Goal: Information Seeking & Learning: Check status

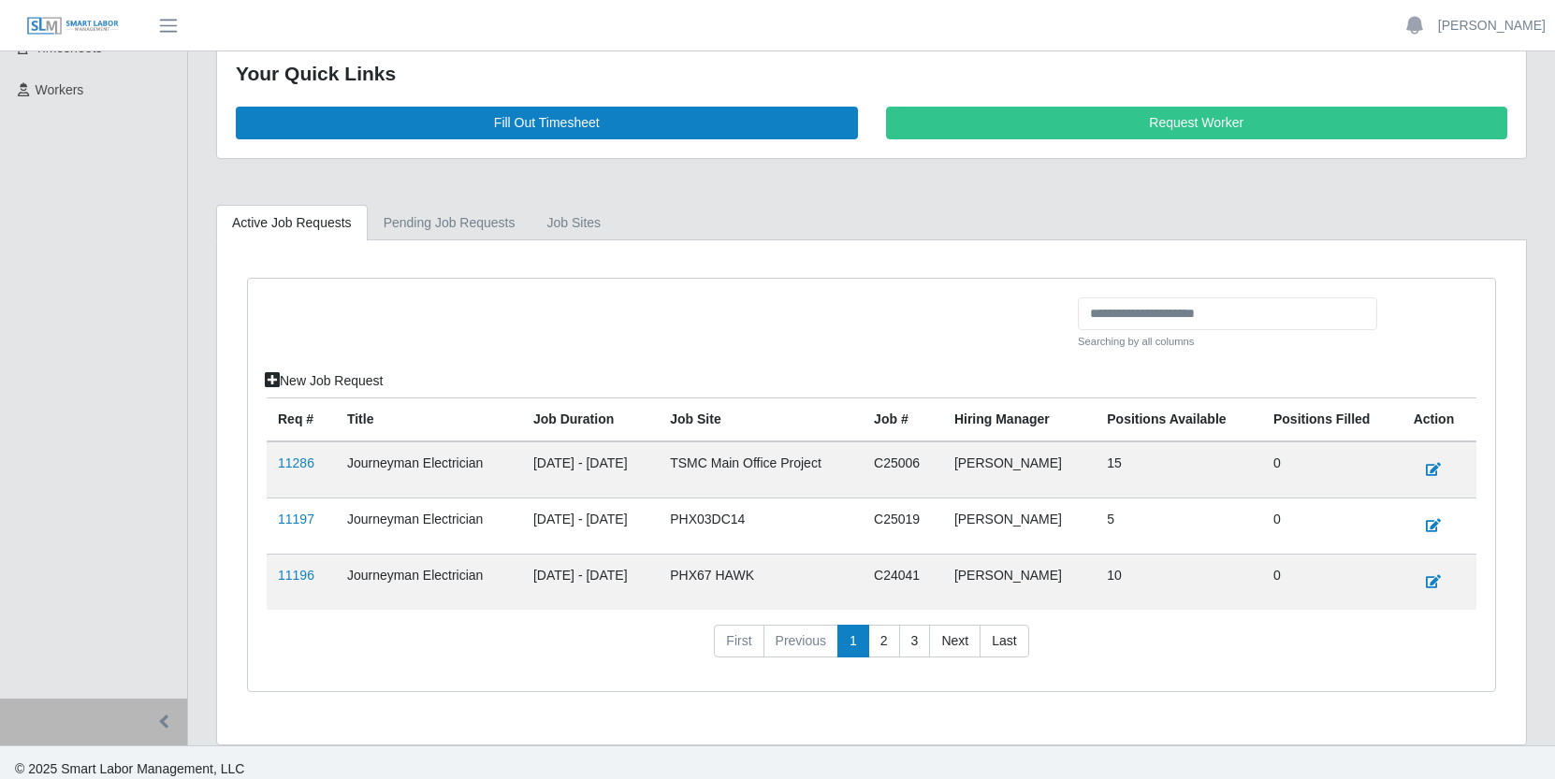
scroll to position [291, 0]
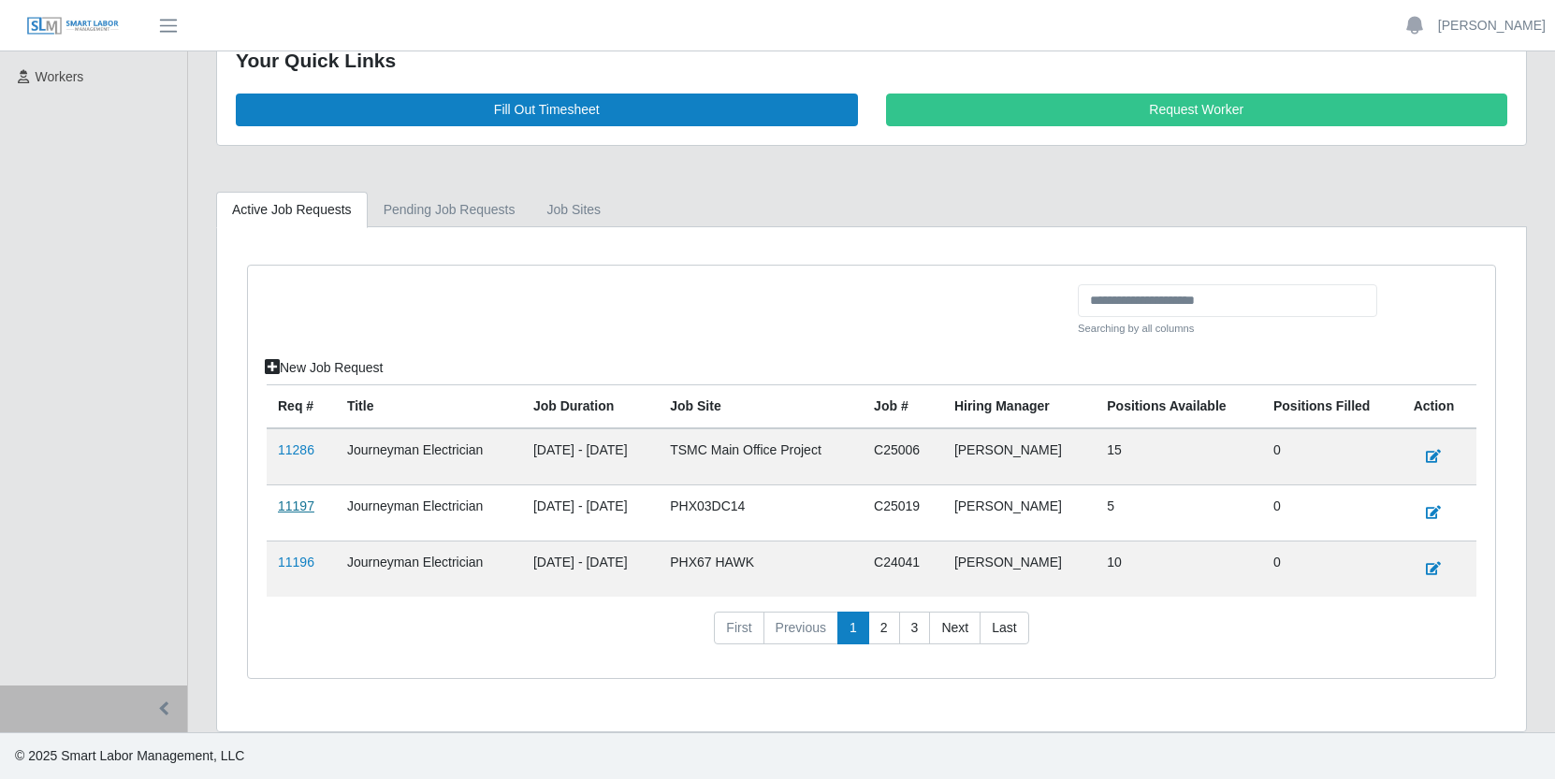
click at [288, 506] on link "11197" at bounding box center [296, 506] width 36 height 15
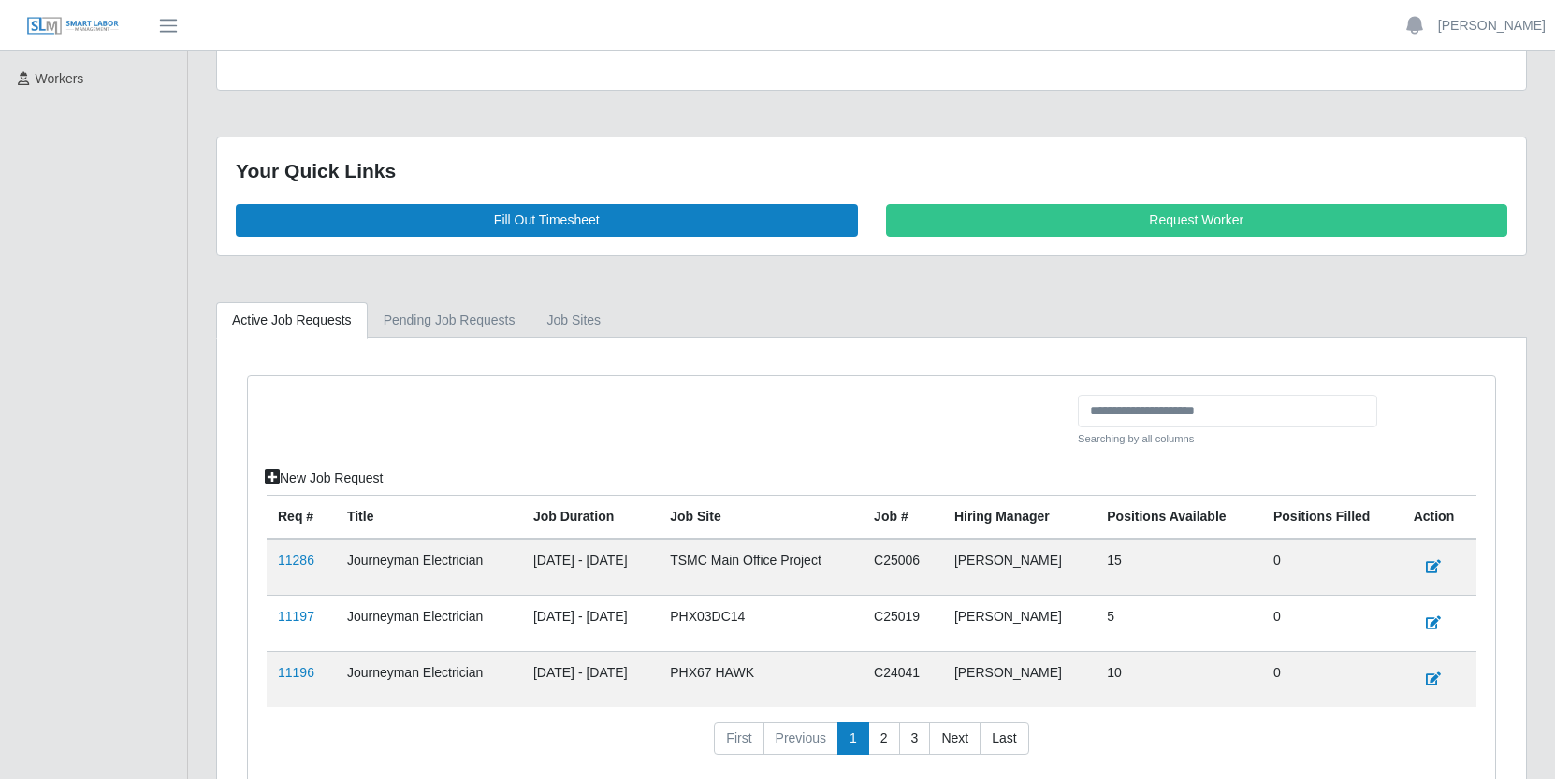
scroll to position [291, 0]
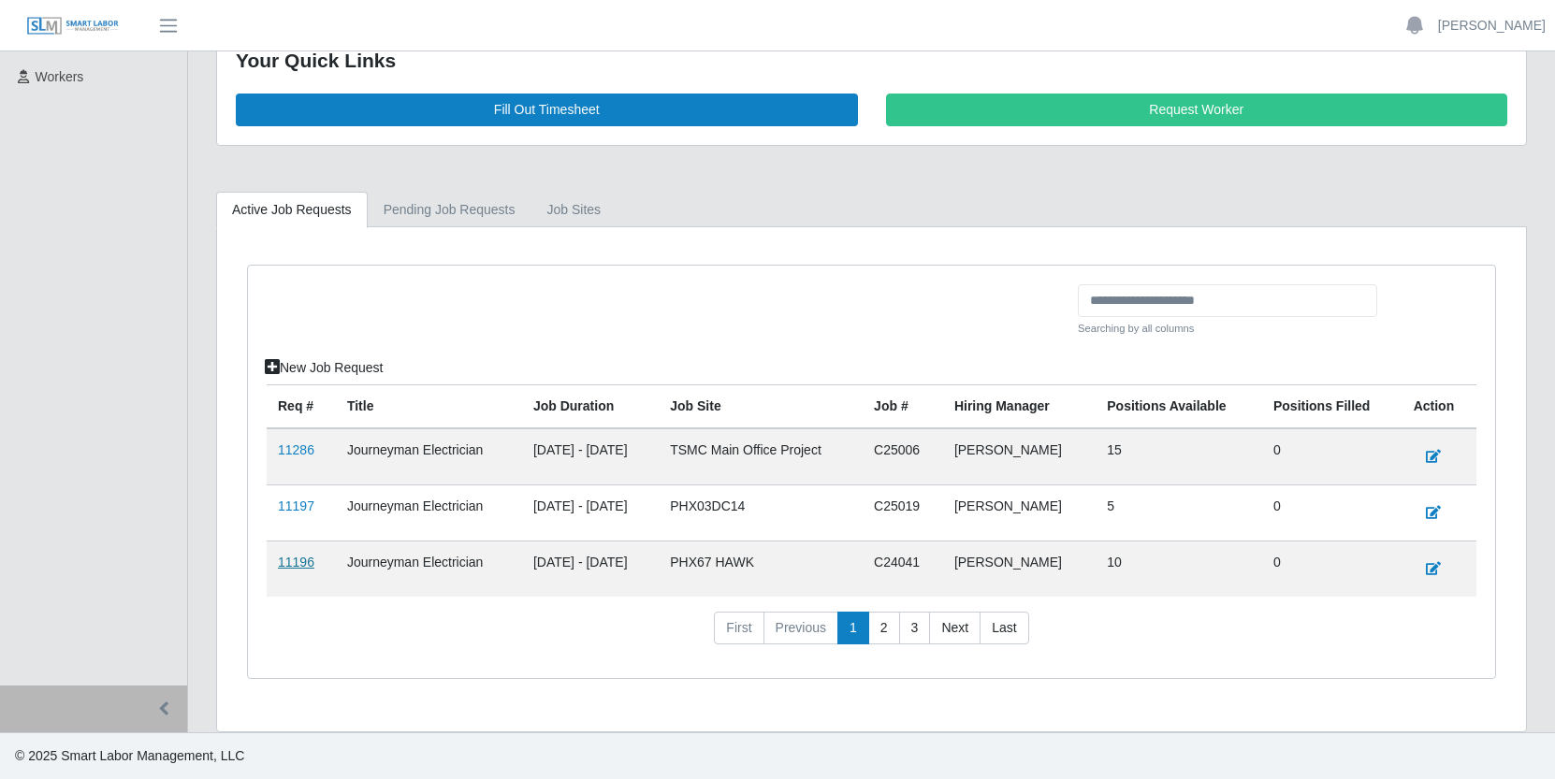
click at [304, 565] on link "11196" at bounding box center [296, 562] width 36 height 15
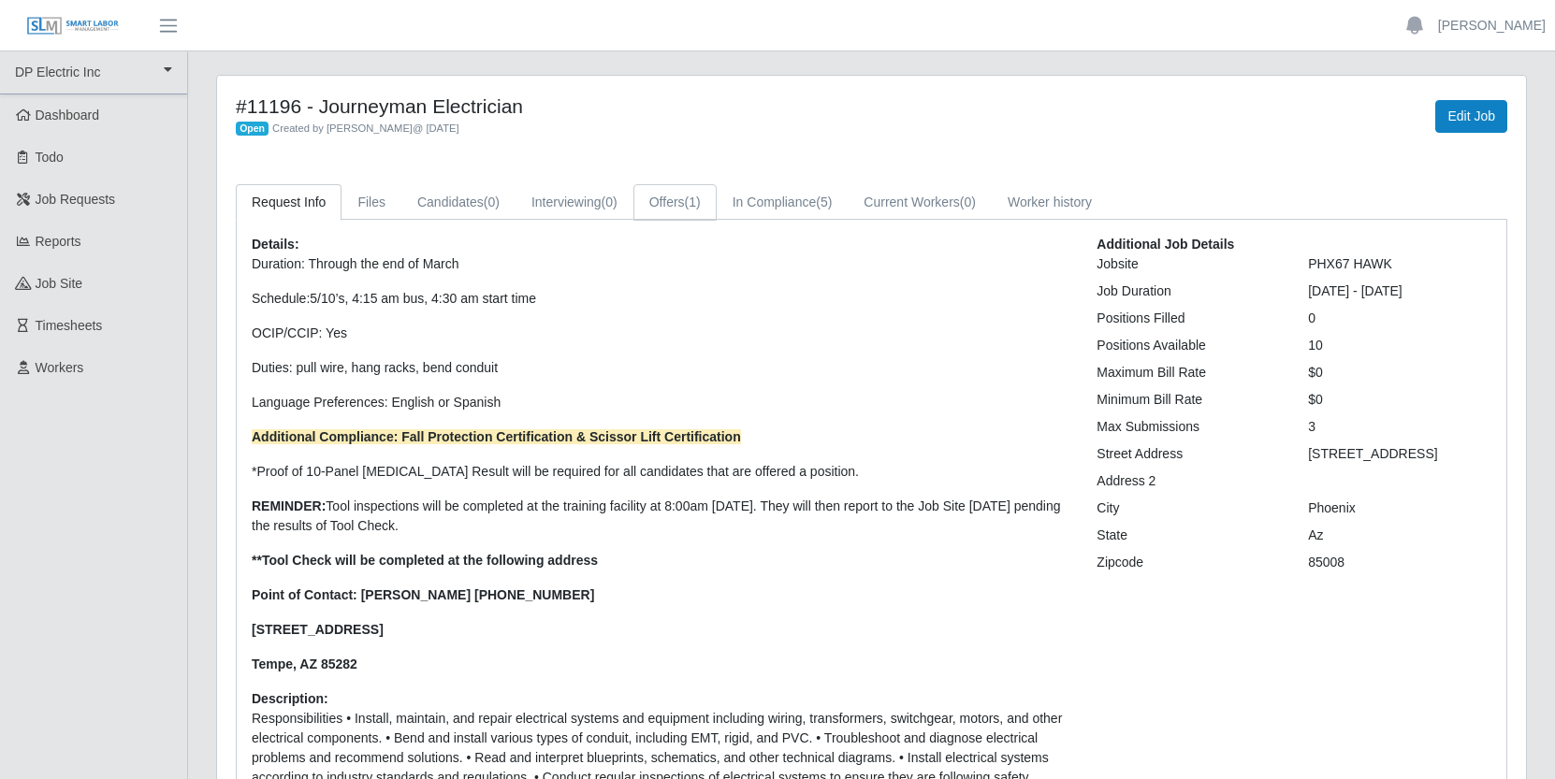
click at [697, 205] on link "Offers (1)" at bounding box center [674, 202] width 83 height 36
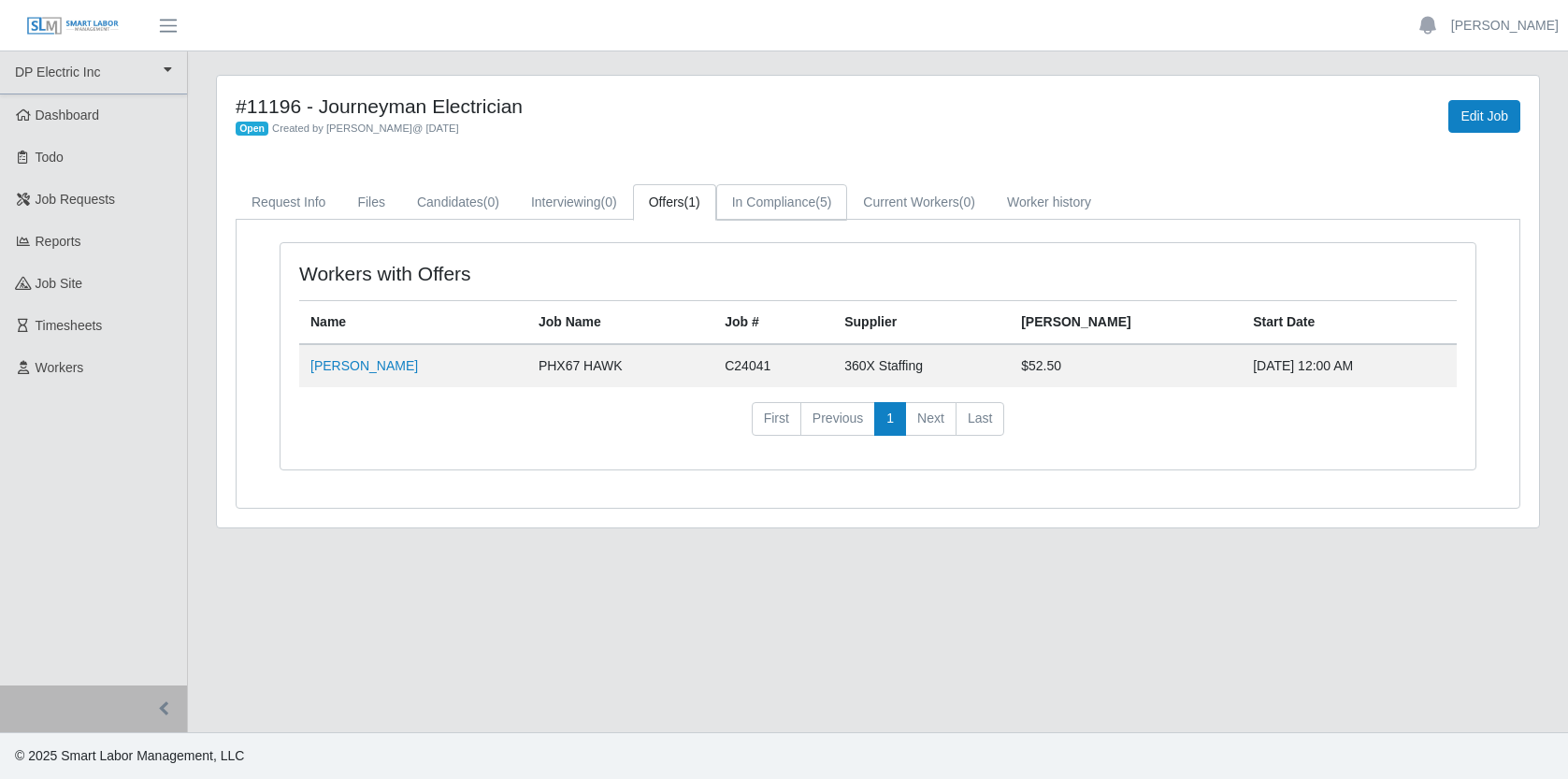
click at [808, 200] on link "In Compliance (5)" at bounding box center [783, 202] width 132 height 36
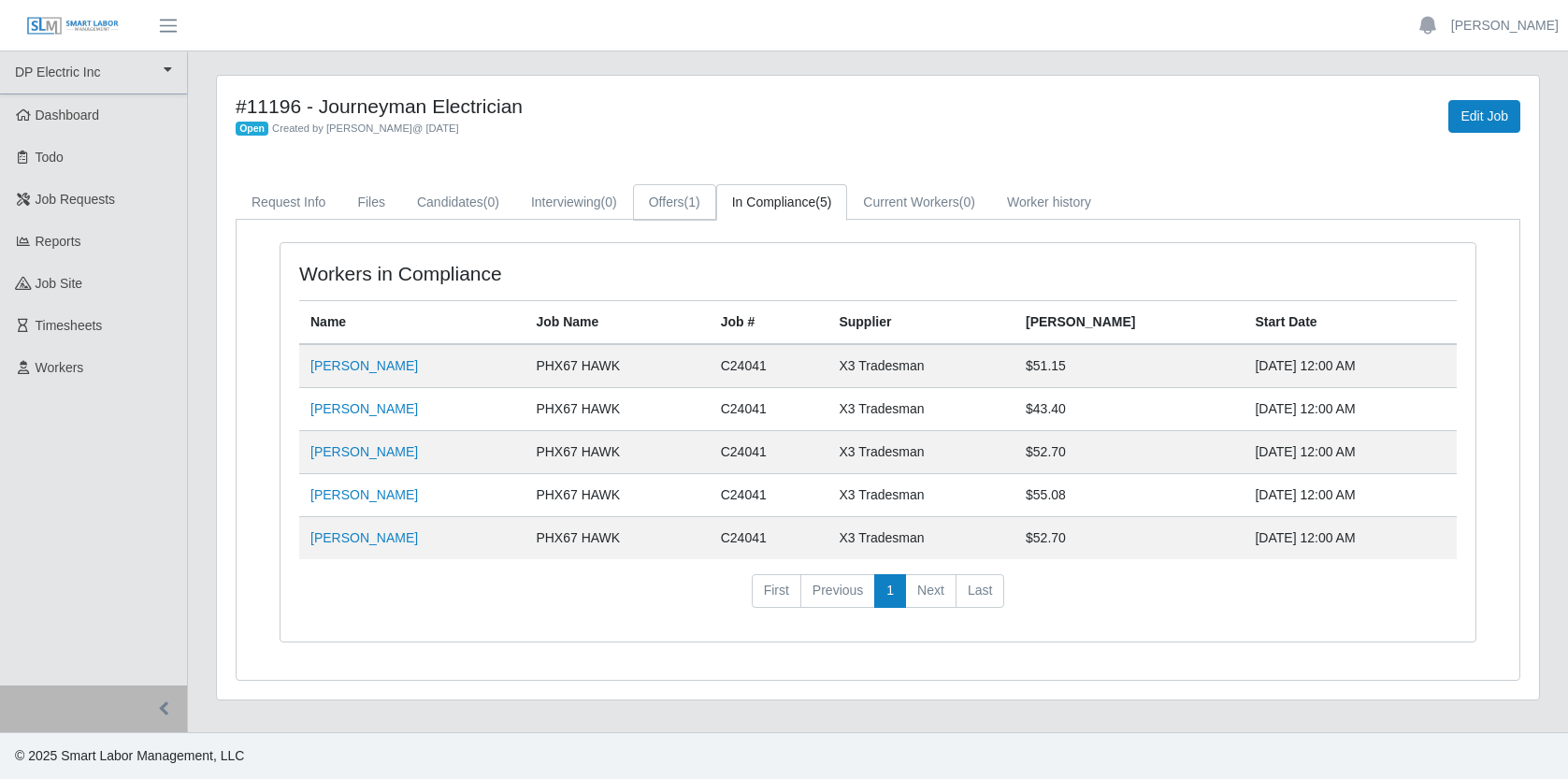
click at [691, 190] on link "Offers (1)" at bounding box center [674, 202] width 83 height 36
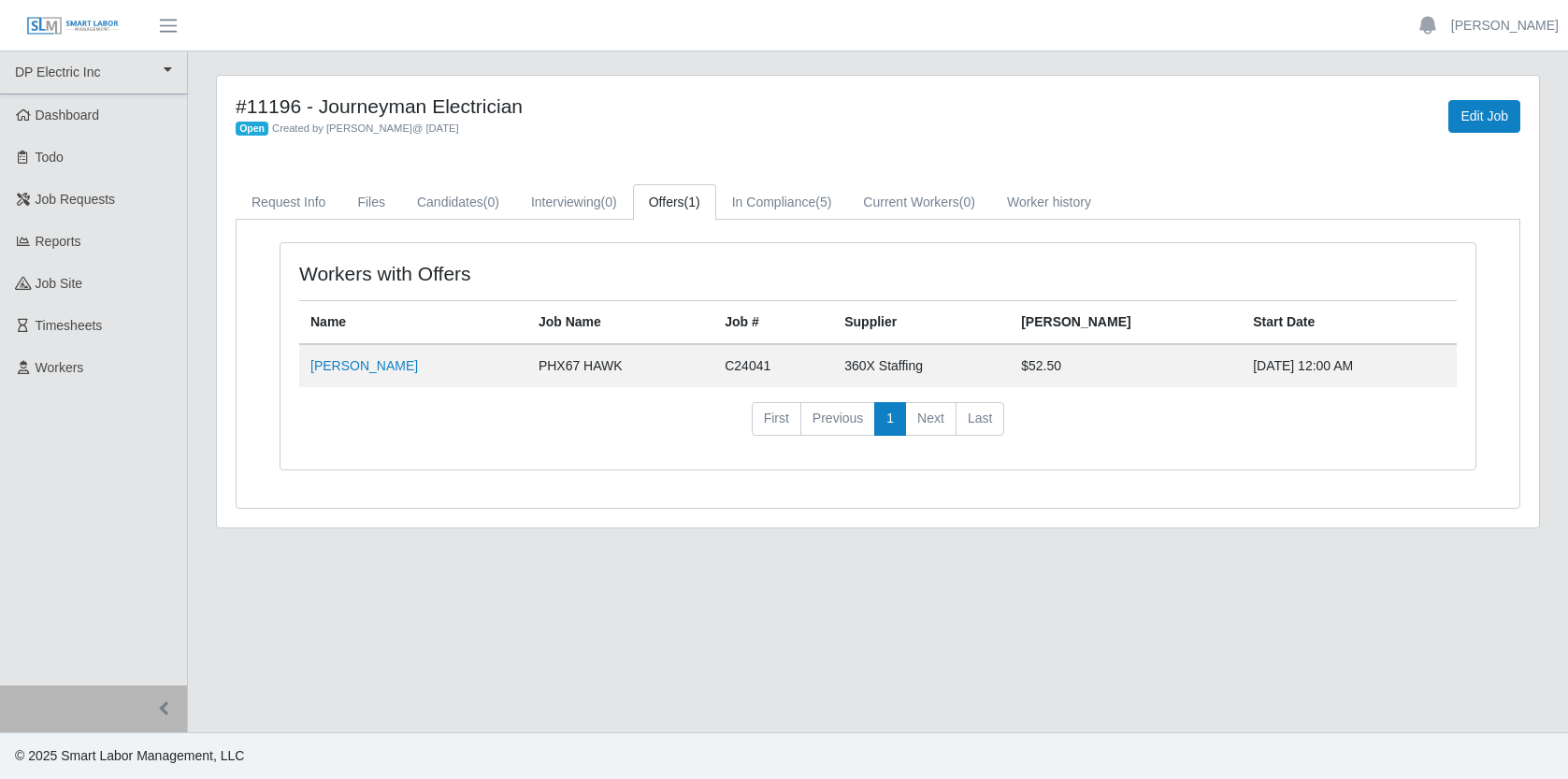
drag, startPoint x: 239, startPoint y: 87, endPoint x: 227, endPoint y: 95, distance: 14.4
click at [227, 95] on div "#11196 - Journeyman Electrician Open Created by Jerrin Jaramillo @ 09/09/2025 E…" at bounding box center [877, 302] width 1322 height 452
drag, startPoint x: 229, startPoint y: 96, endPoint x: 246, endPoint y: 94, distance: 17.1
click at [246, 94] on div "#11196 - Journeyman Electrician Open Created by Jerrin Jaramillo @ 09/09/2025" at bounding box center [605, 115] width 766 height 43
click at [97, 112] on span "Dashboard" at bounding box center [68, 115] width 65 height 15
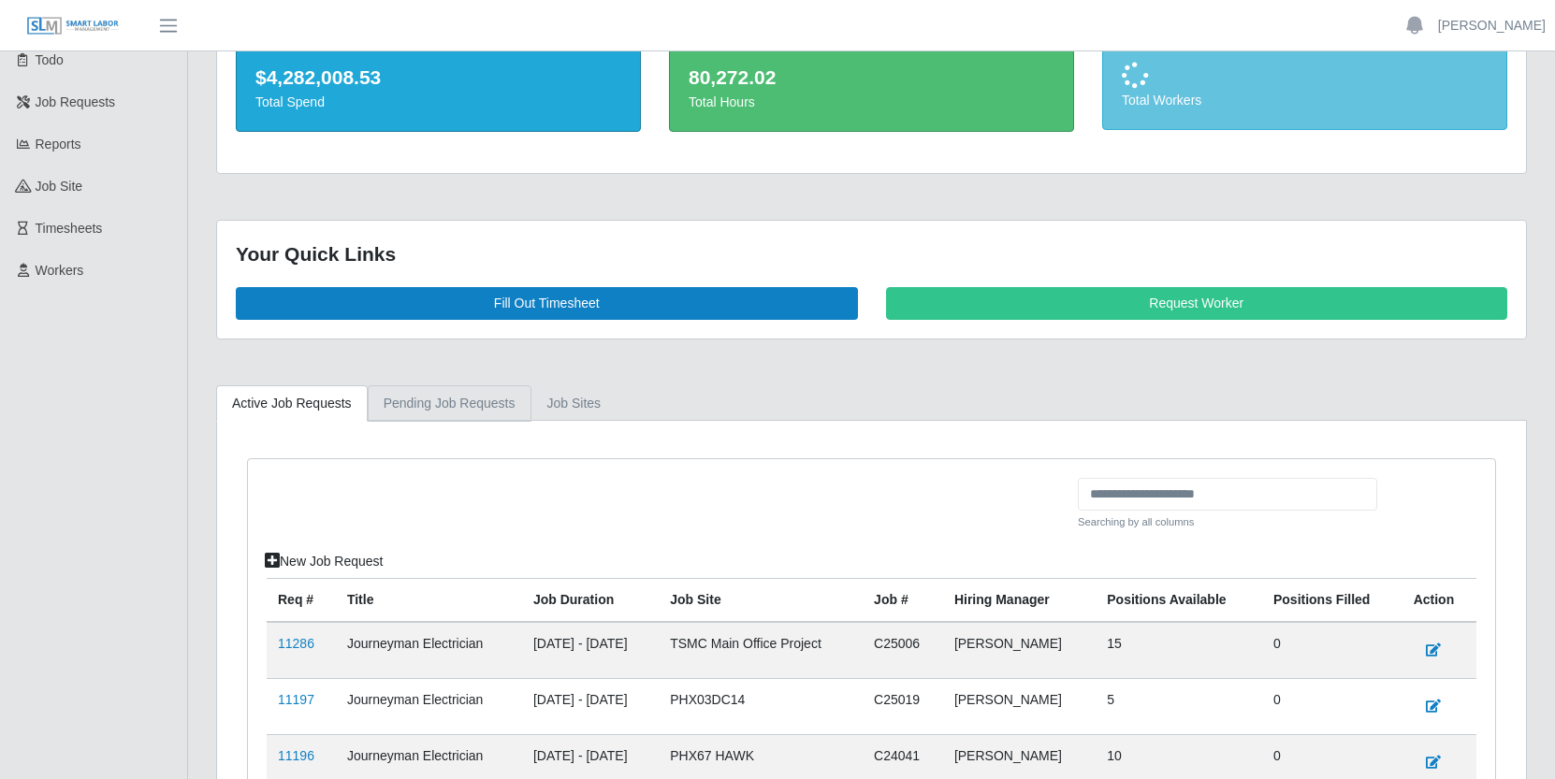
scroll to position [289, 0]
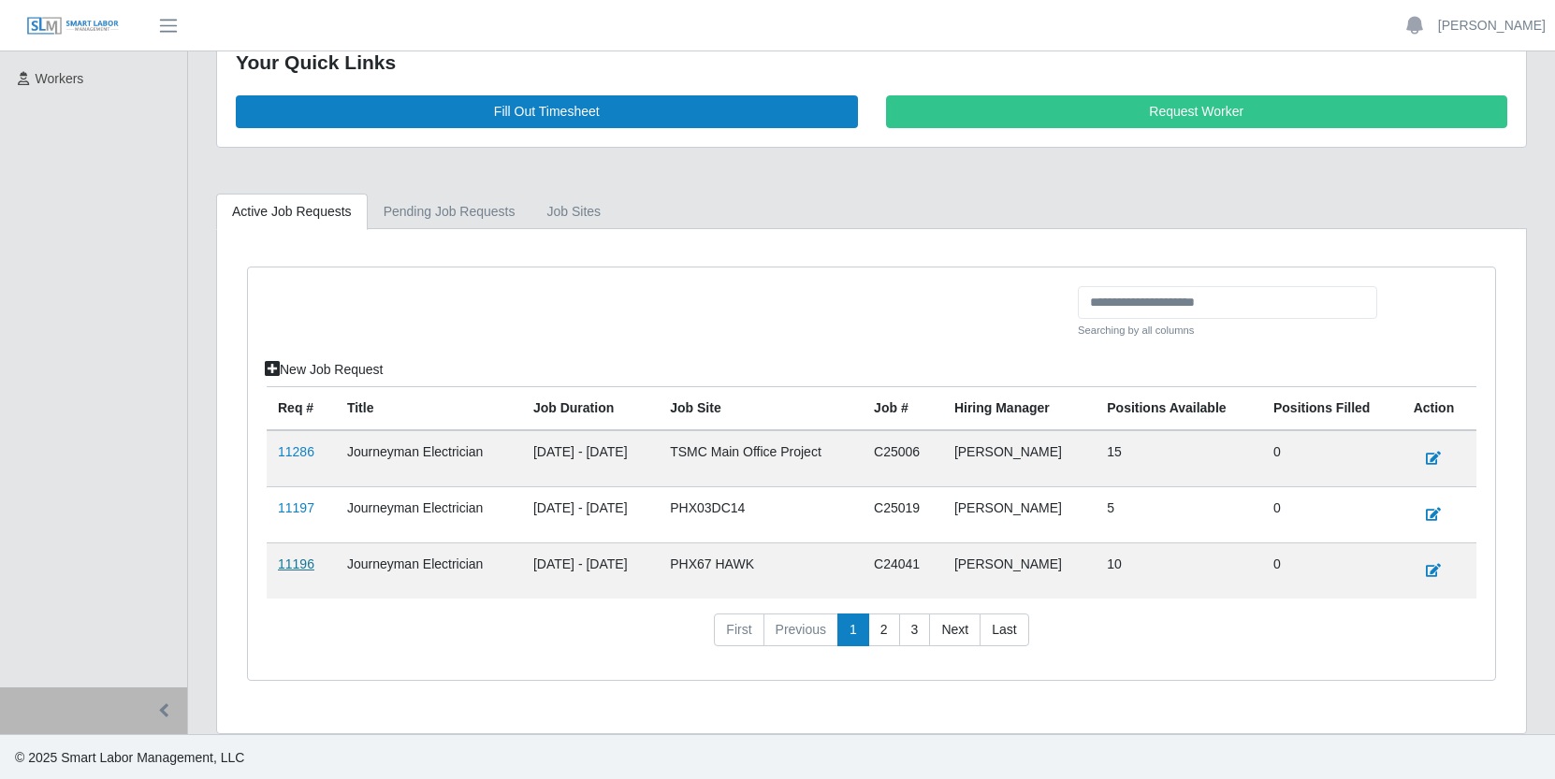
click at [301, 564] on link "11196" at bounding box center [296, 564] width 36 height 15
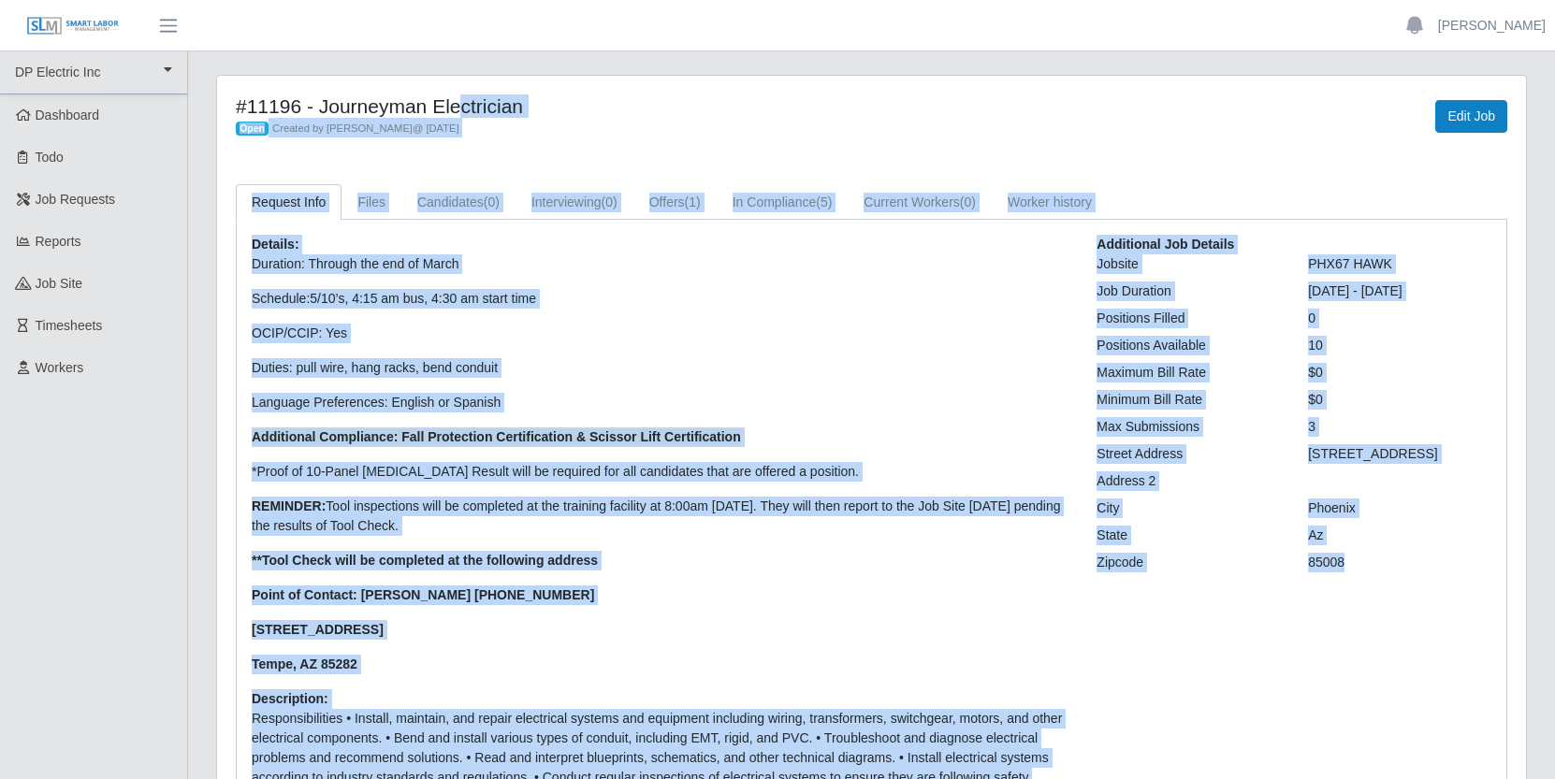
scroll to position [261, 0]
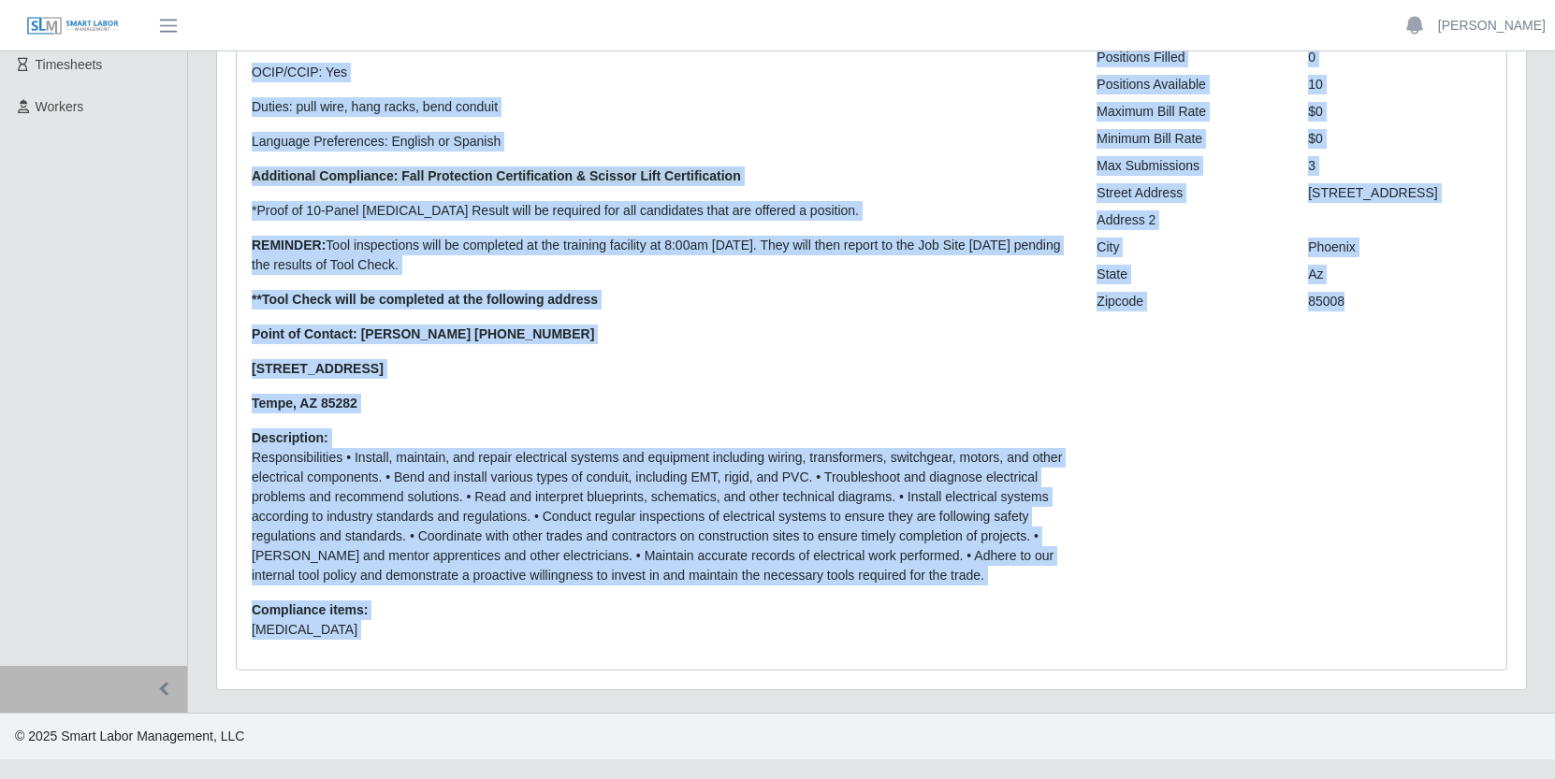
drag, startPoint x: 224, startPoint y: 92, endPoint x: 1119, endPoint y: 638, distance: 1047.9
click at [1113, 645] on div "#11196 - Journeyman Electrician Open Created by [PERSON_NAME] @ [DATE] Edit Job…" at bounding box center [871, 252] width 1309 height 875
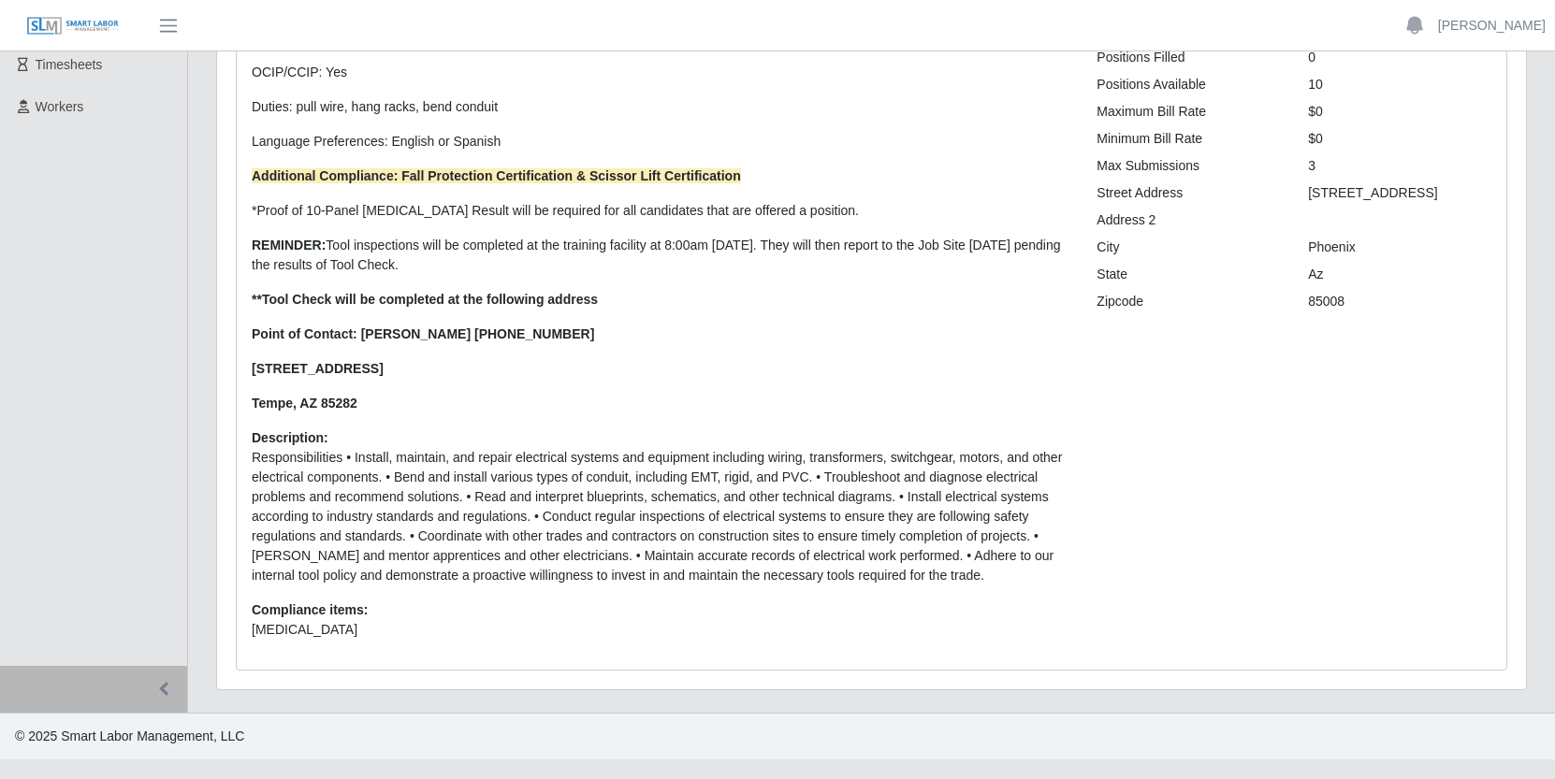
click at [1271, 558] on div "Additional Job Details Jobsite PHX67 HAWK Job Duration [DATE] - [DATE] Position…" at bounding box center [1293, 314] width 423 height 681
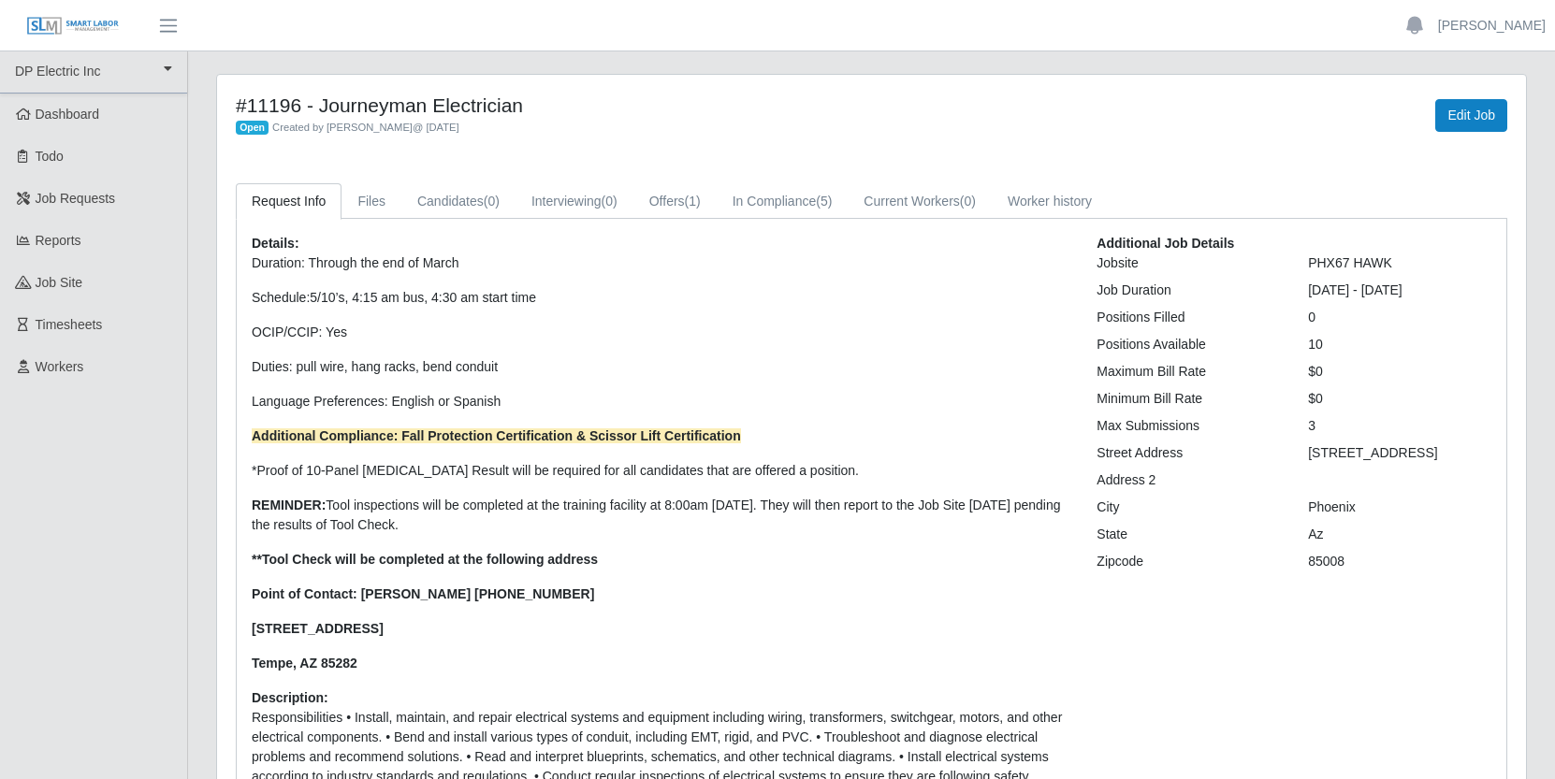
scroll to position [0, 0]
click at [715, 125] on div "Open Created by [PERSON_NAME] @ [DATE]" at bounding box center [601, 128] width 730 height 20
click at [78, 105] on link "Dashboard" at bounding box center [93, 115] width 187 height 42
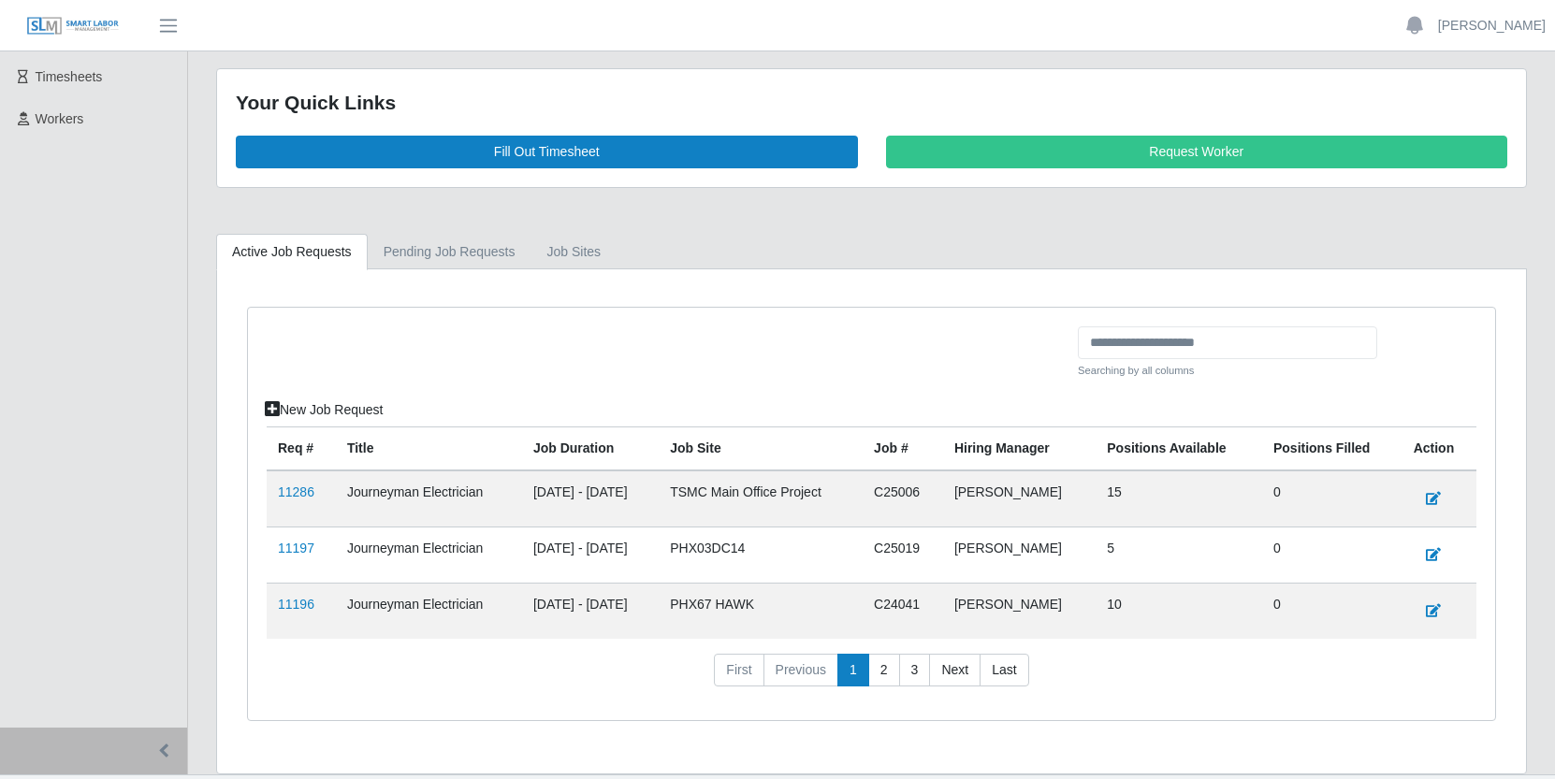
scroll to position [291, 0]
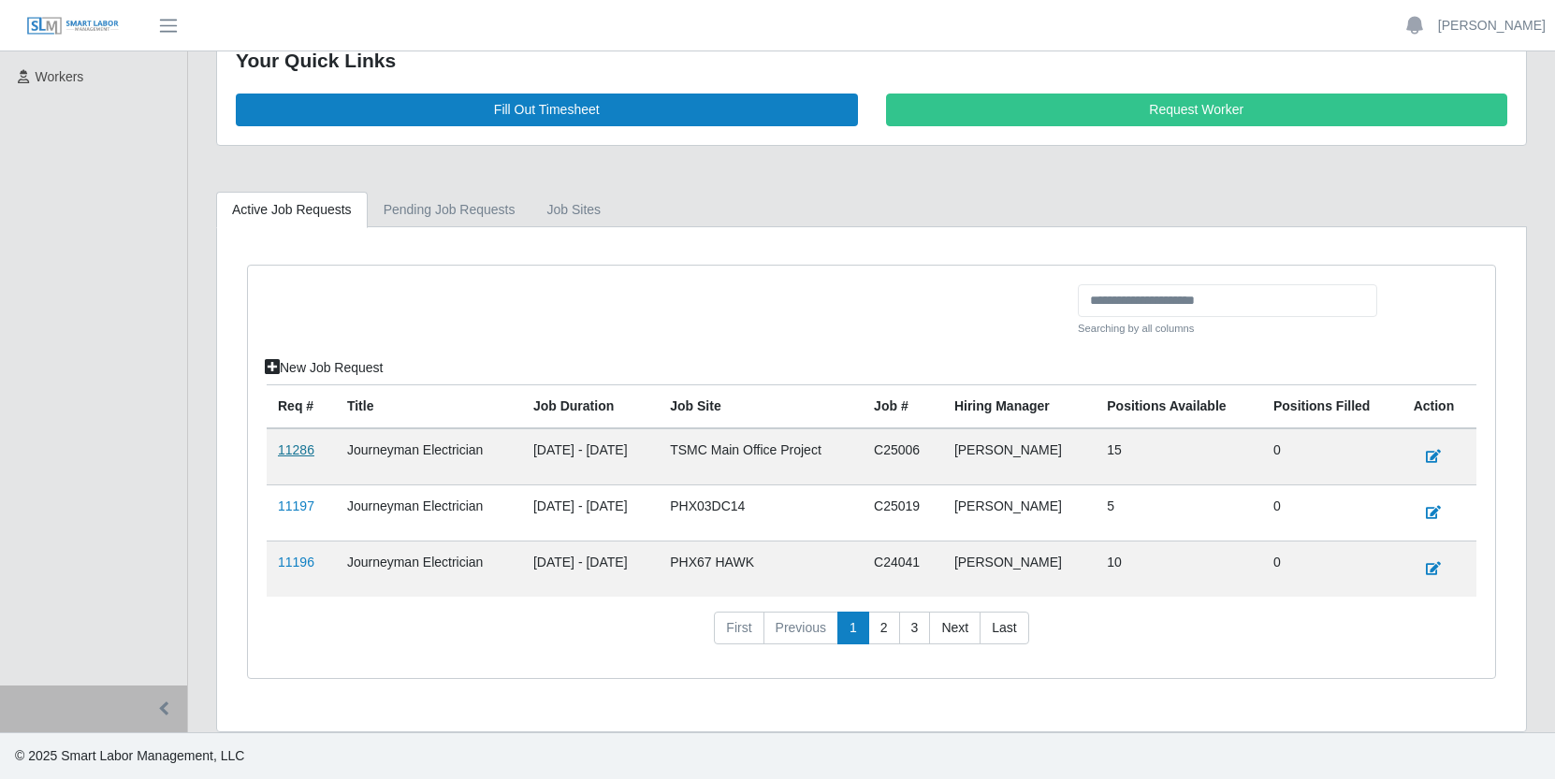
click at [291, 452] on link "11286" at bounding box center [296, 449] width 36 height 15
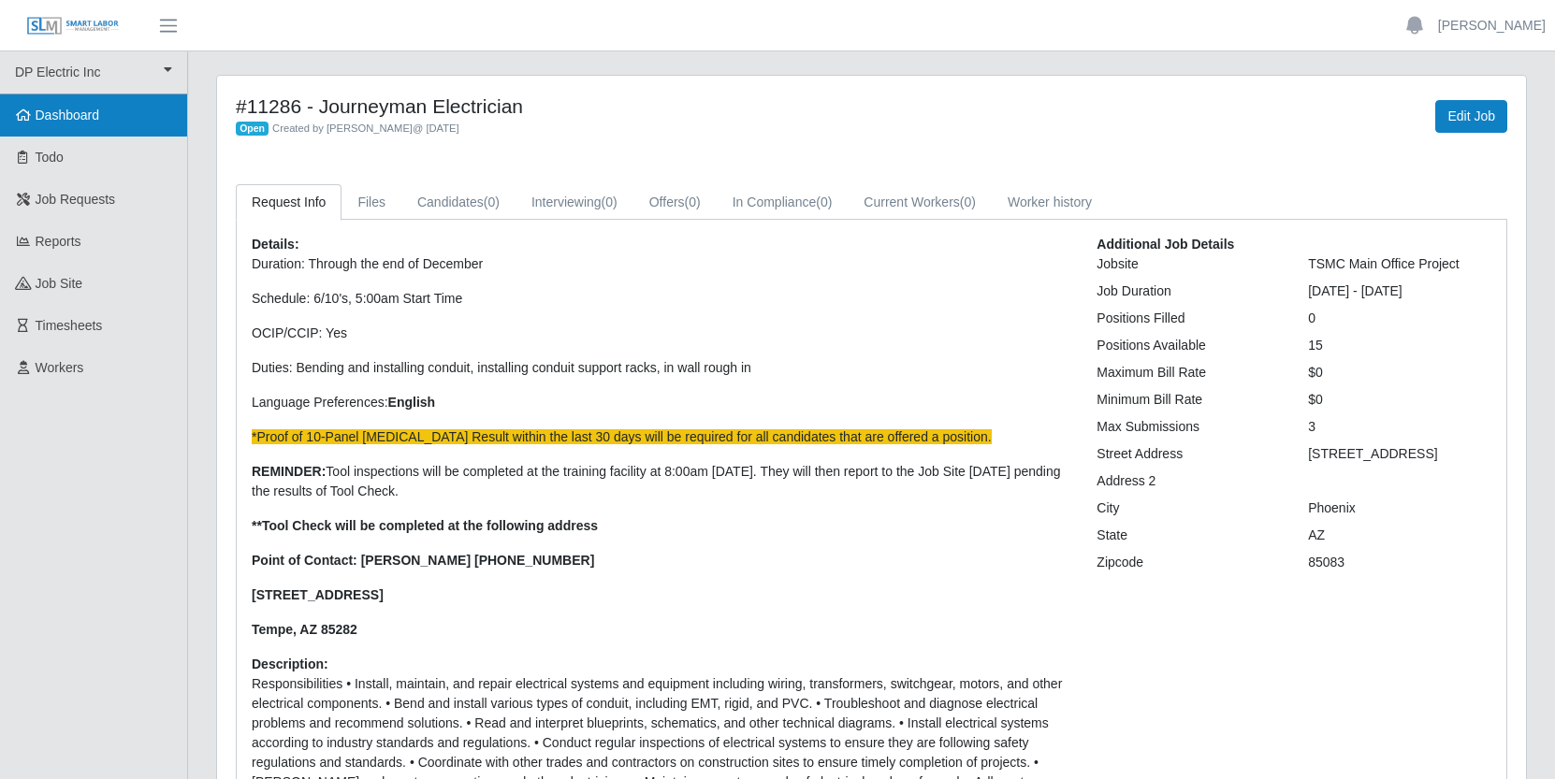
click at [65, 115] on span "Dashboard" at bounding box center [68, 115] width 65 height 15
